Goal: Task Accomplishment & Management: Complete application form

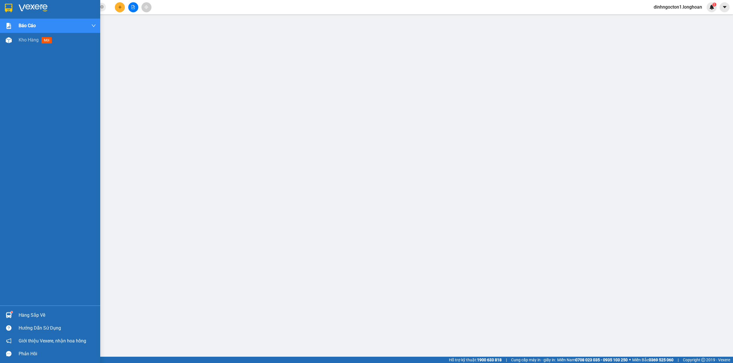
click at [12, 6] on img at bounding box center [8, 8] width 7 height 9
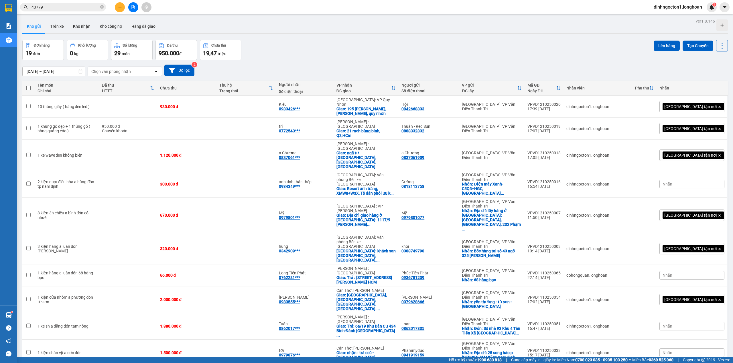
click at [300, 73] on div "[DATE] – [DATE] Press the down arrow key to interact with the calendar and sele…" at bounding box center [374, 71] width 705 height 12
click at [362, 24] on div "Kho gửi Trên xe Kho nhận Kho công nợ Hàng đã giao" at bounding box center [374, 26] width 705 height 15
click at [54, 29] on button "Trên xe" at bounding box center [56, 26] width 23 height 14
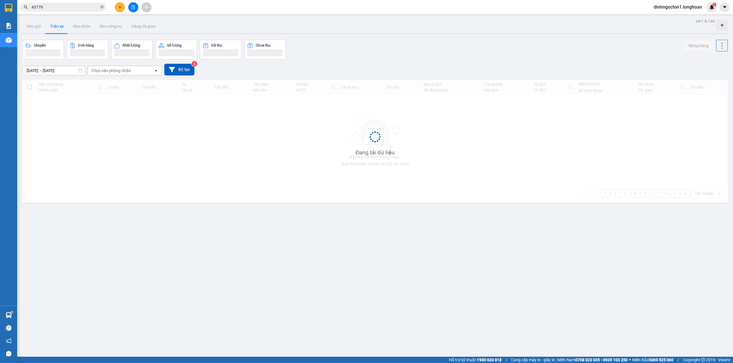
click at [403, 45] on div "Chuyến Đơn hàng Khối lượng Số lượng Đã thu Chưa thu Nhập hàng" at bounding box center [374, 50] width 705 height 20
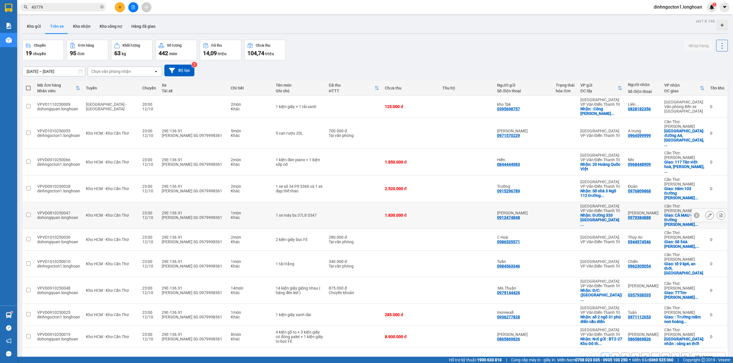
click at [353, 202] on td at bounding box center [354, 215] width 56 height 27
checkbox input "true"
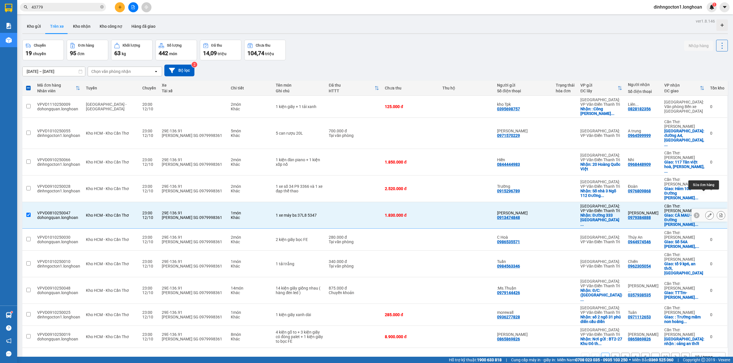
click at [707, 213] on icon at bounding box center [709, 215] width 4 height 4
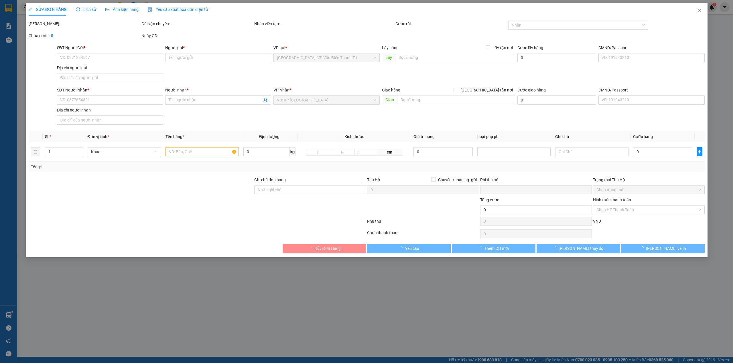
type input "0913474848"
type input "[PERSON_NAME]"
checkbox input "true"
type input "Đường 333 phường [GEOGRAPHIC_DATA] tỉnh [GEOGRAPHIC_DATA]"
type input "0979384888"
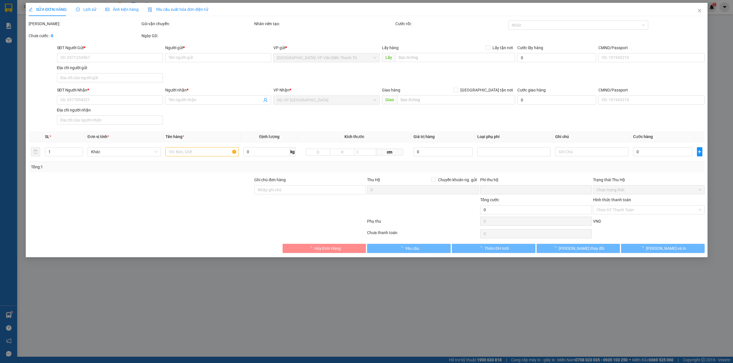
type input "[PERSON_NAME]"
checkbox input "true"
type input "CÀ MAU - Đường [PERSON_NAME], [GEOGRAPHIC_DATA], xã [GEOGRAPHIC_DATA], [GEOGRAP…"
type input "1 chìa khoá, ko đăng ký"
type input "0"
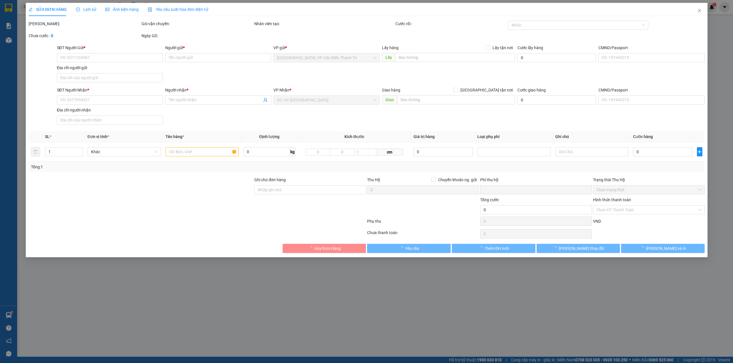
type input "1.830.000"
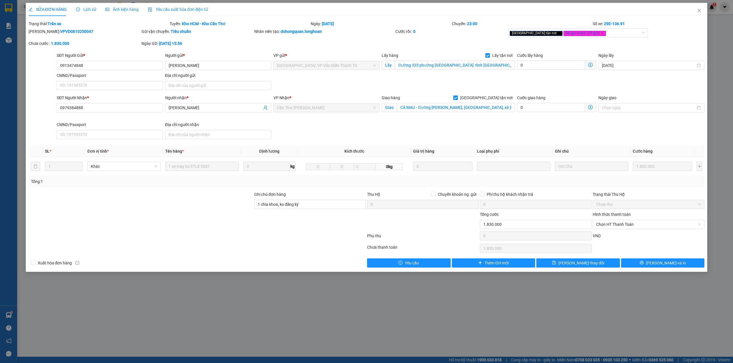
click at [301, 130] on div "SĐT Người Nhận * 0979384888 Người nhận * Võ Thành Lê VP Nhận * Cần Thơ: Kho Nin…" at bounding box center [381, 118] width 650 height 47
click at [91, 65] on input "0913474848" at bounding box center [110, 65] width 106 height 9
click at [496, 64] on input "Đường 333 phường [GEOGRAPHIC_DATA] tỉnh [GEOGRAPHIC_DATA]" at bounding box center [455, 65] width 120 height 9
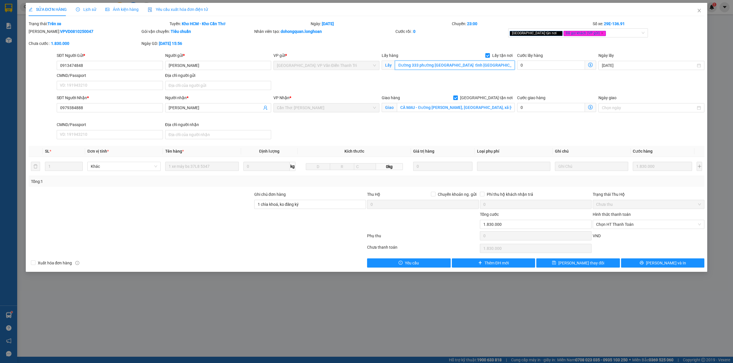
click at [496, 64] on input "Đường 333 phường [GEOGRAPHIC_DATA] tỉnh [GEOGRAPHIC_DATA]" at bounding box center [455, 65] width 120 height 9
click at [460, 90] on div "SĐT Người Gửi * 0913474848 Người gửi * [PERSON_NAME] VP gửi * [GEOGRAPHIC_DATA]…" at bounding box center [381, 72] width 650 height 40
click at [428, 89] on div "SĐT Người Gửi * 0913474848 Người gửi * [PERSON_NAME] VP gửi * [GEOGRAPHIC_DATA]…" at bounding box center [381, 72] width 650 height 40
click at [456, 64] on input "Đường 333 phường [GEOGRAPHIC_DATA] tỉnh [GEOGRAPHIC_DATA]" at bounding box center [455, 65] width 120 height 9
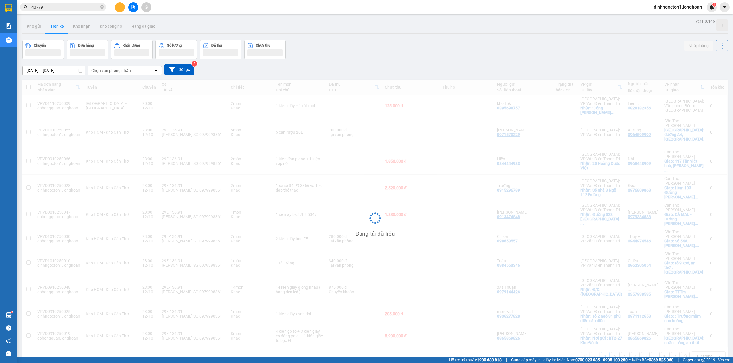
click at [83, 7] on input "43779" at bounding box center [65, 7] width 68 height 6
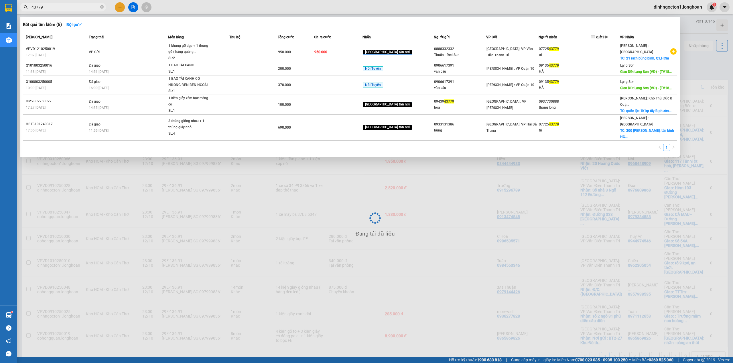
click at [83, 7] on input "43779" at bounding box center [65, 7] width 68 height 6
paste input "0375316832"
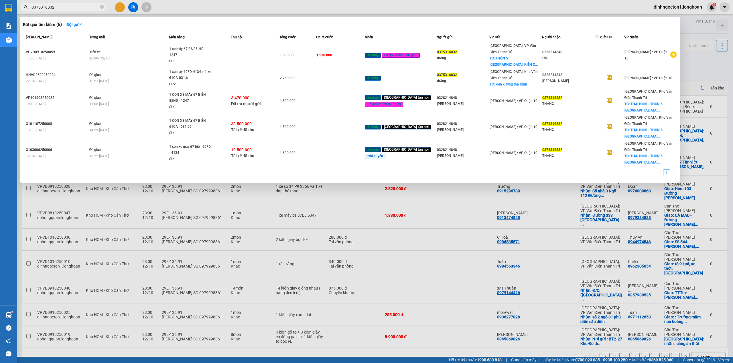
type input "0375316832"
click at [236, 27] on div "Kết quả tìm kiếm ( 5 ) Bộ lọc" at bounding box center [350, 24] width 654 height 9
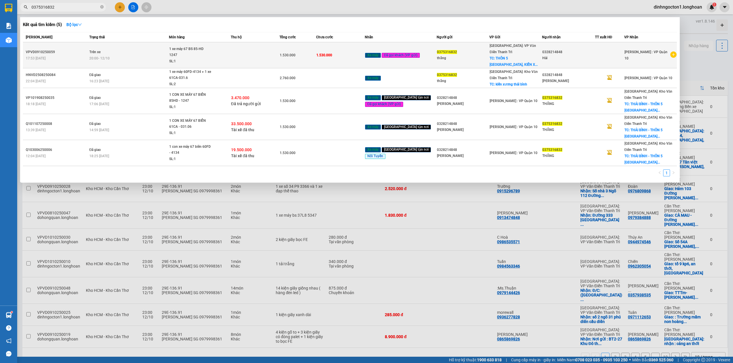
click at [536, 45] on div "[GEOGRAPHIC_DATA]: VP [PERSON_NAME] Trì TC: THÔN 5 [GEOGRAPHIC_DATA], [GEOGRAPH…" at bounding box center [515, 55] width 52 height 25
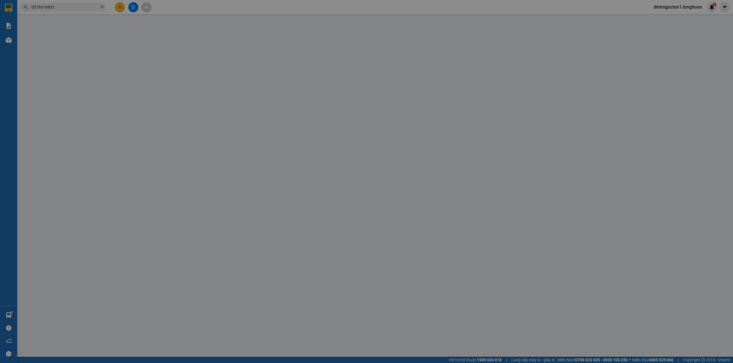
type input "0375316832"
type input "thắng"
checkbox input "true"
type input "THÔN 5 [GEOGRAPHIC_DATA], [GEOGRAPHIC_DATA] - [GEOGRAPHIC_DATA]"
type input "0328214848"
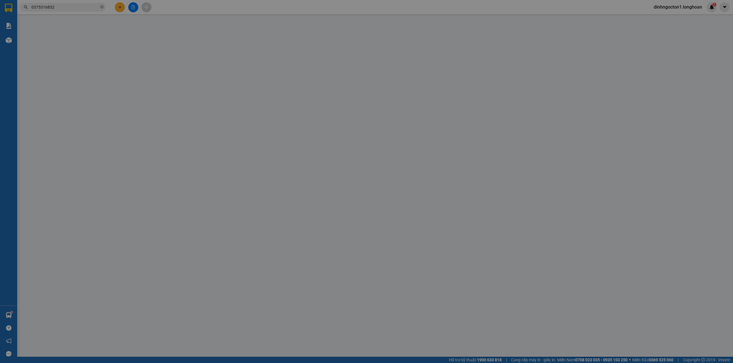
type input "Hải"
type input "1 chìa khoá + 1 đăng ký xe"
type input "0"
type input "1.530.000"
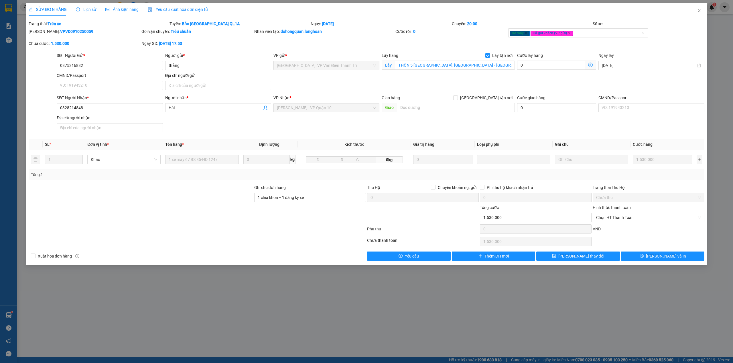
click at [639, 182] on div "Total Paid Fee 0 Total UnPaid Fee 1.530.000 Cash Collection Total Fee Trạng thá…" at bounding box center [367, 141] width 676 height 240
click at [643, 258] on icon "printer" at bounding box center [641, 256] width 4 height 4
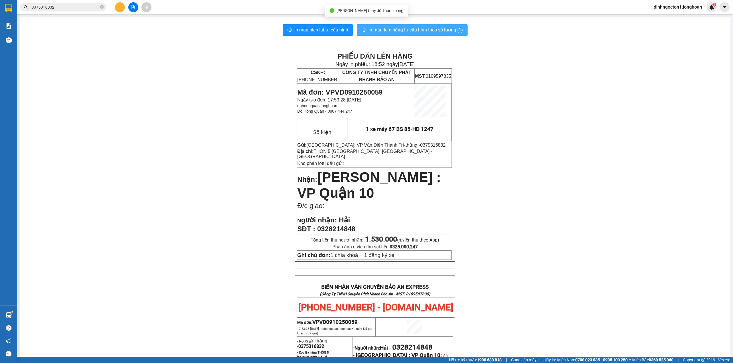
click at [410, 30] on span "In mẫu tem hàng tự cấu hình theo số lượng (1)" at bounding box center [415, 29] width 94 height 7
click at [537, 221] on div "PHIẾU DÁN LÊN HÀNG Ngày in phiếu: 18:52 [DATE] CSKH: [PHONE_NUMBER] CÔNG TY TNH…" at bounding box center [374, 319] width 695 height 538
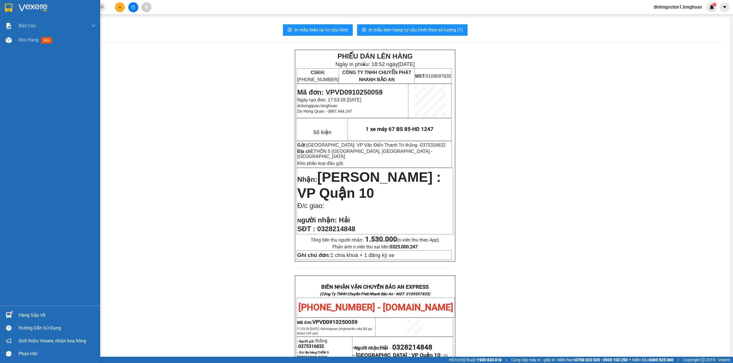
click at [10, 6] on img at bounding box center [8, 8] width 7 height 9
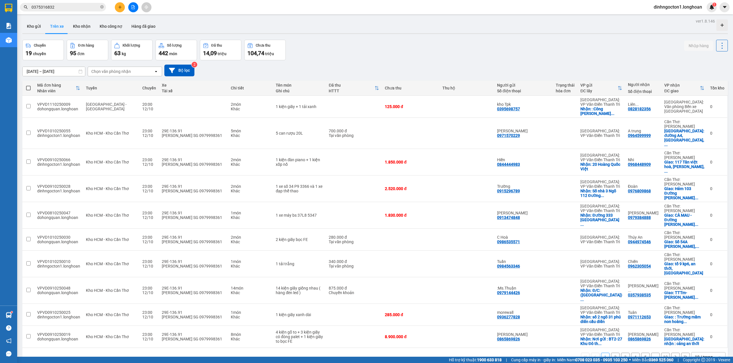
click at [425, 36] on div "ver 1.8.146 Kho gửi Trên xe Kho nhận Kho công nợ Hàng đã giao Chuyến 19 chuyến …" at bounding box center [375, 198] width 710 height 363
click at [446, 48] on div "Chuyến 19 chuyến Đơn hàng 95 đơn Khối lượng 63 kg Số lượng 442 món Đã thu 14,09…" at bounding box center [374, 50] width 705 height 21
click at [695, 355] on div "10 / trang" at bounding box center [704, 358] width 18 height 6
click at [703, 313] on span "100 / trang" at bounding box center [700, 315] width 21 height 6
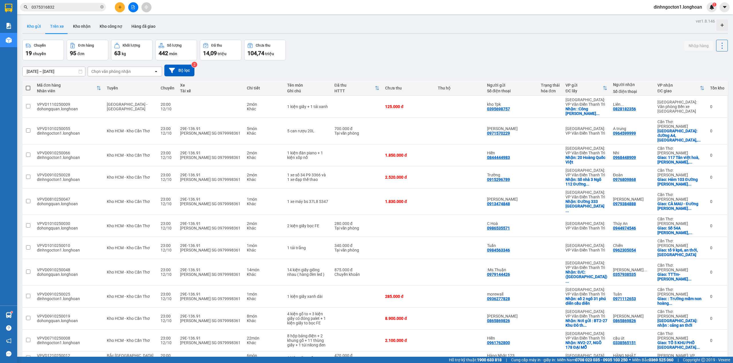
click at [31, 27] on button "Kho gửi" at bounding box center [33, 26] width 23 height 14
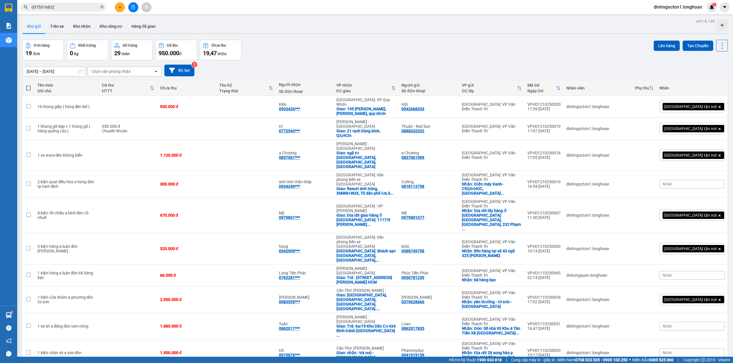
scroll to position [114, 0]
